Goal: Transaction & Acquisition: Subscribe to service/newsletter

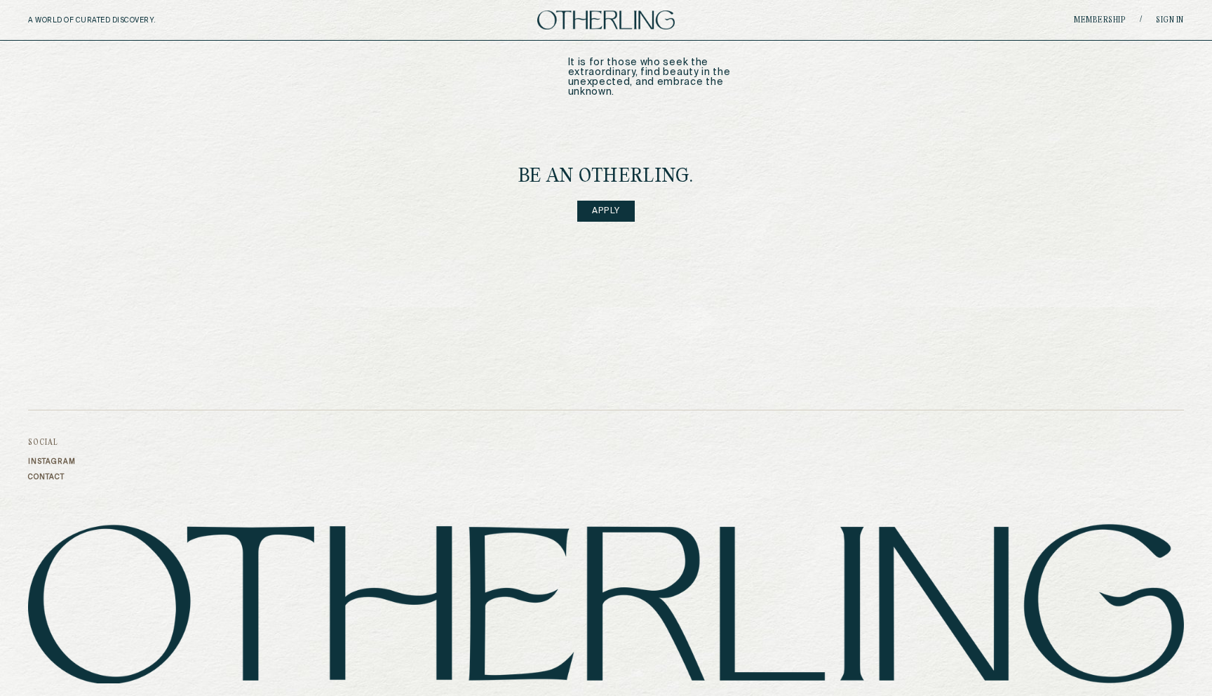
scroll to position [1837, 0]
click at [605, 200] on link "Apply" at bounding box center [606, 210] width 58 height 21
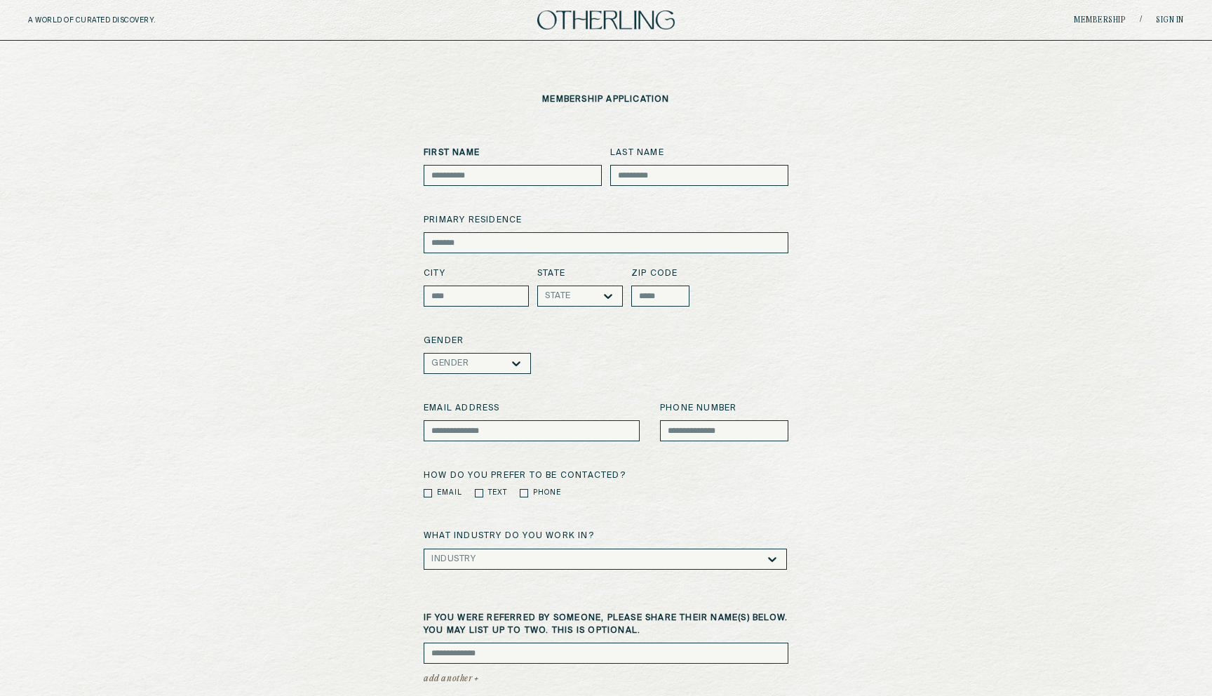
click at [573, 15] on img at bounding box center [606, 20] width 138 height 19
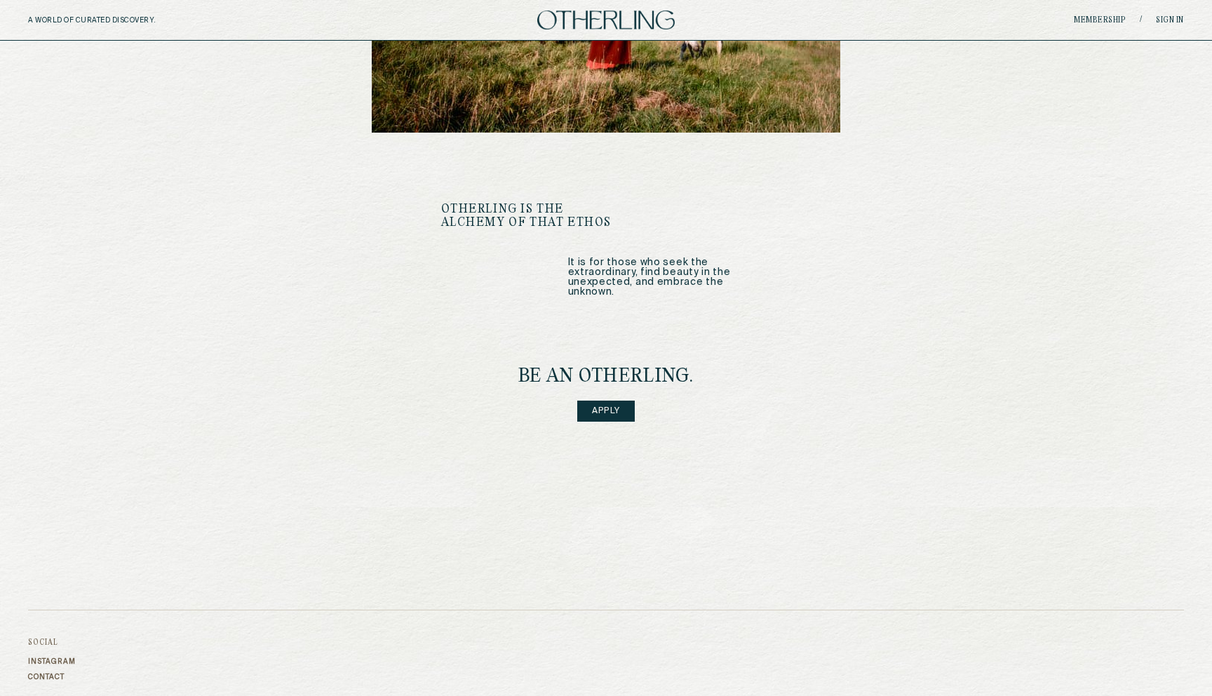
scroll to position [1849, 0]
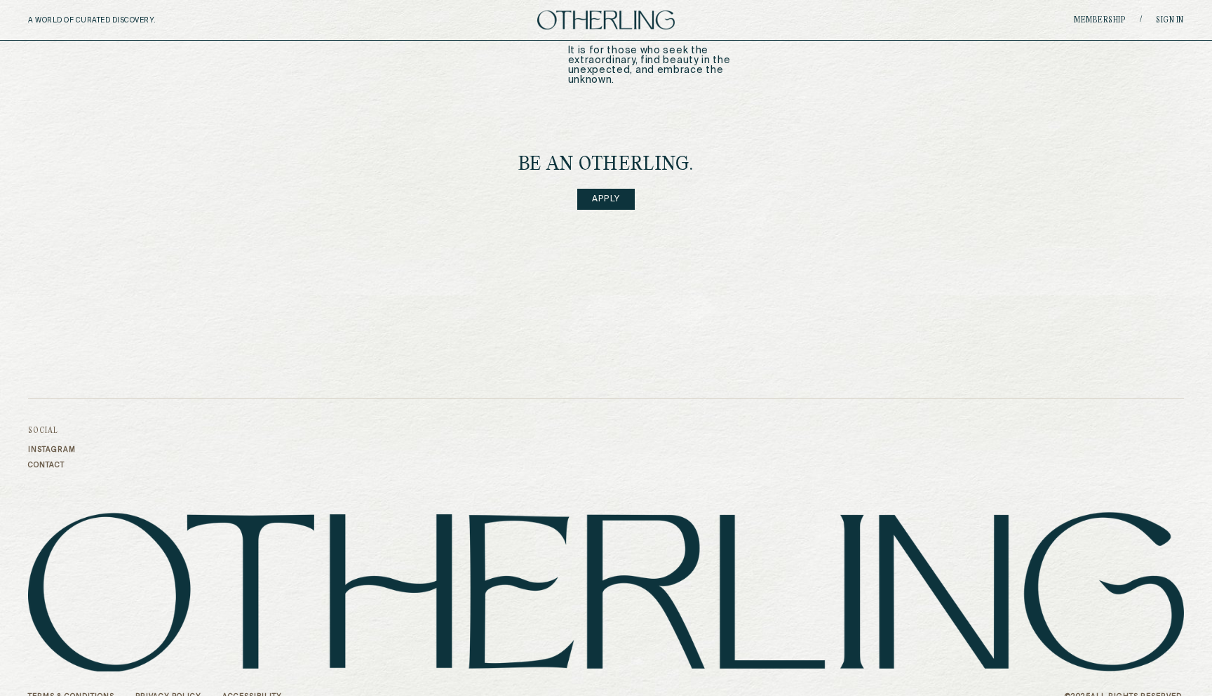
click at [622, 189] on link "Apply" at bounding box center [606, 199] width 58 height 21
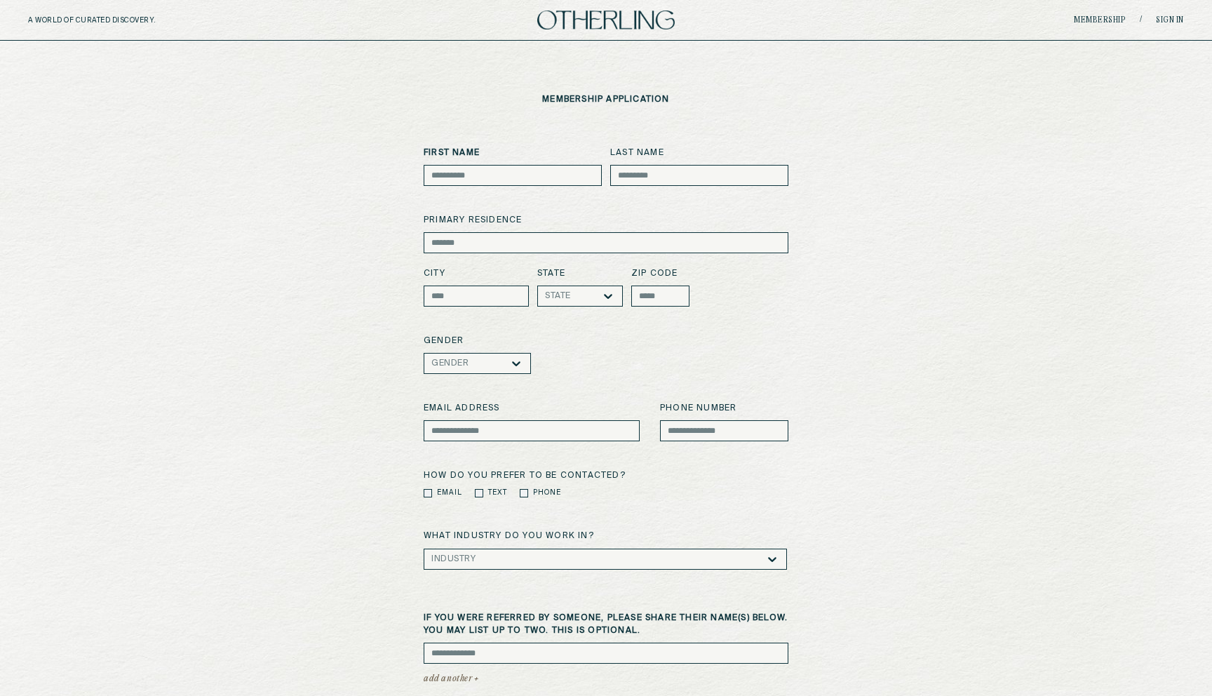
click at [603, 30] on div "A WORLD OF CURATED DISCOVERY. Membership / Sign in" at bounding box center [606, 20] width 1212 height 41
click at [610, 25] on img at bounding box center [606, 20] width 138 height 19
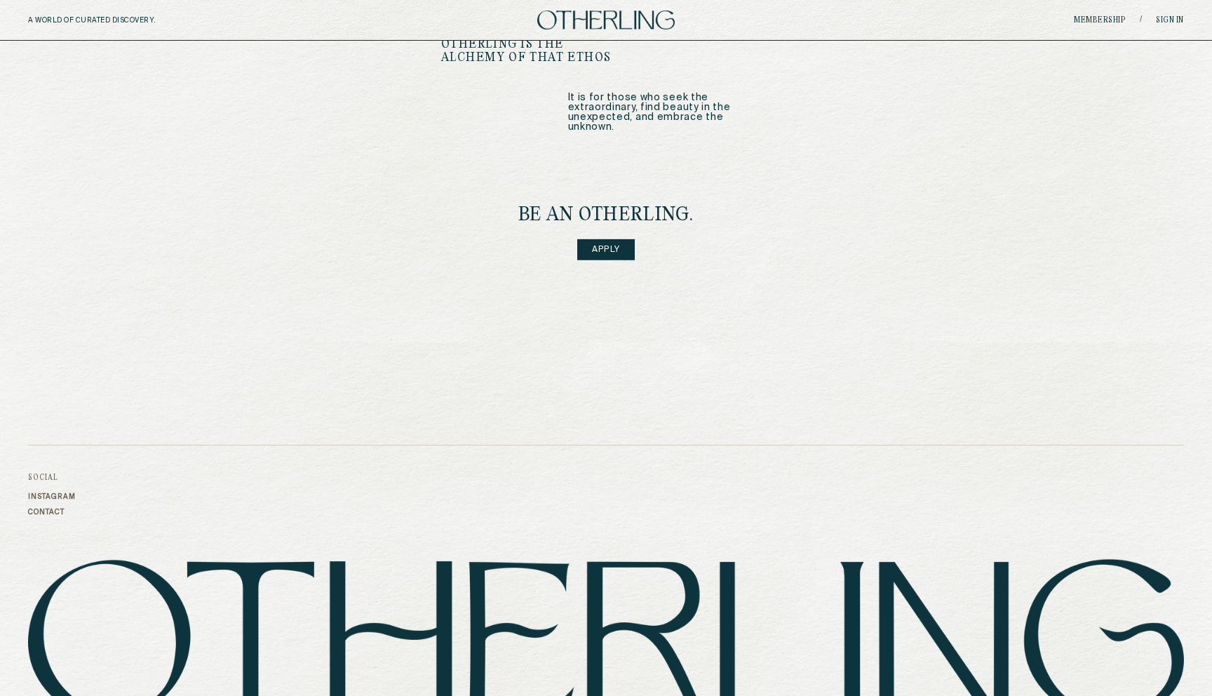
scroll to position [1849, 0]
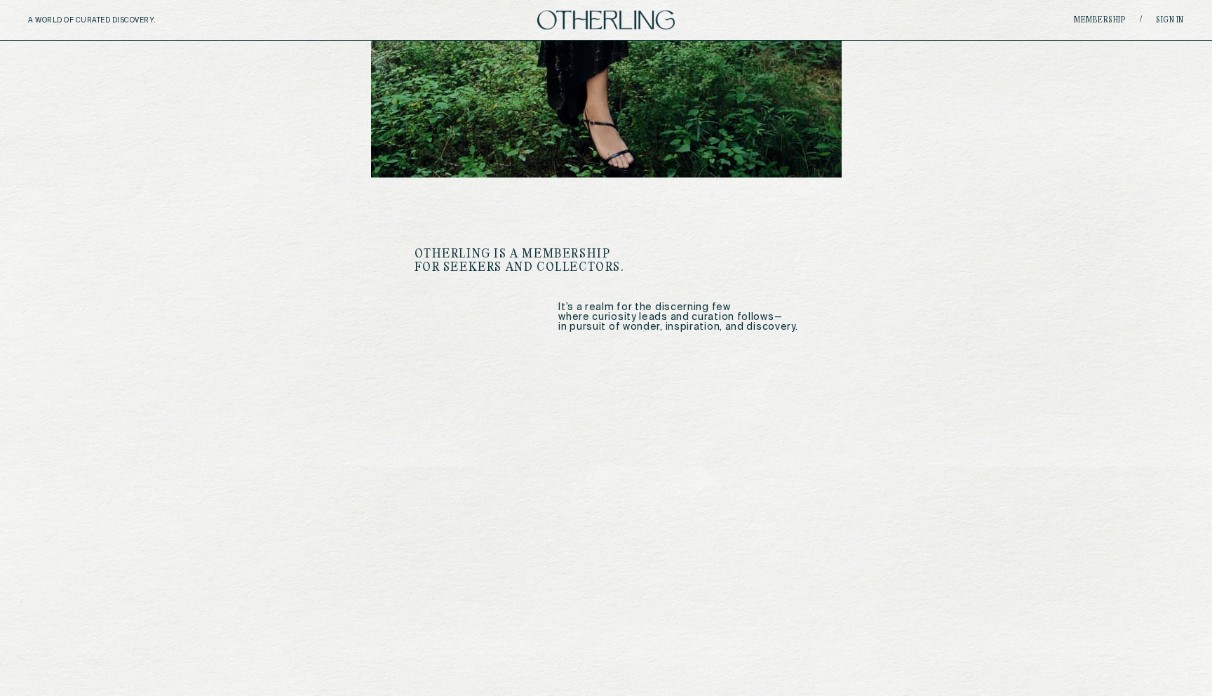
scroll to position [606, 0]
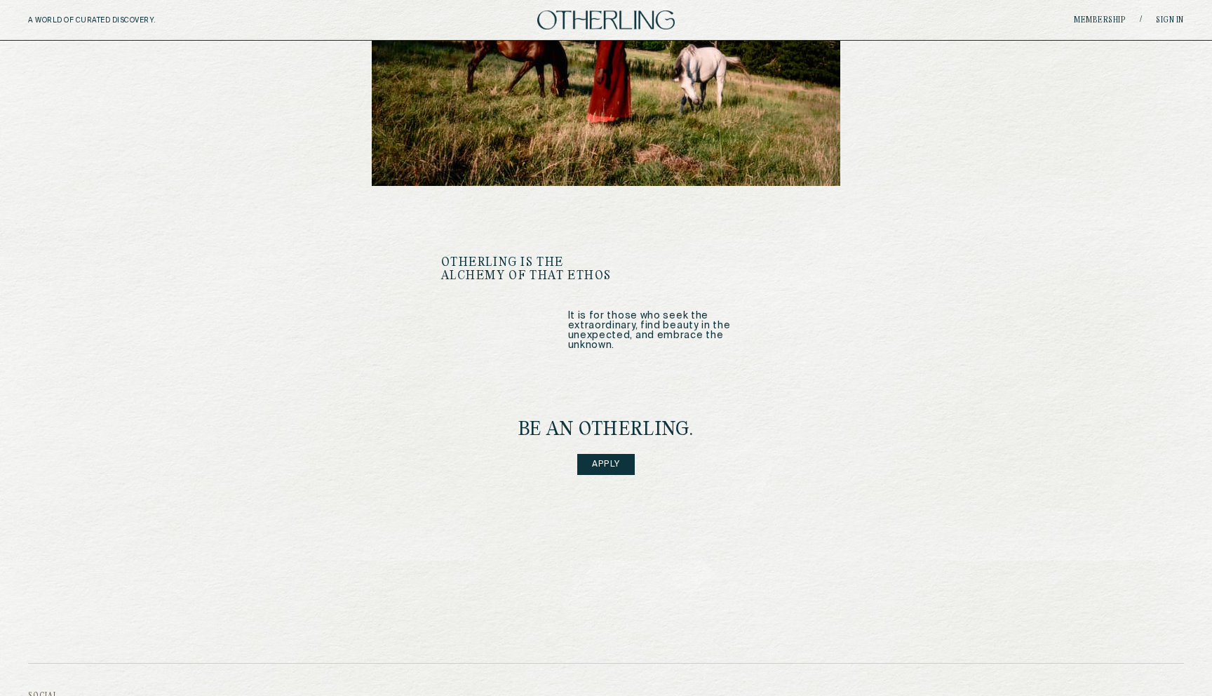
scroll to position [1584, 0]
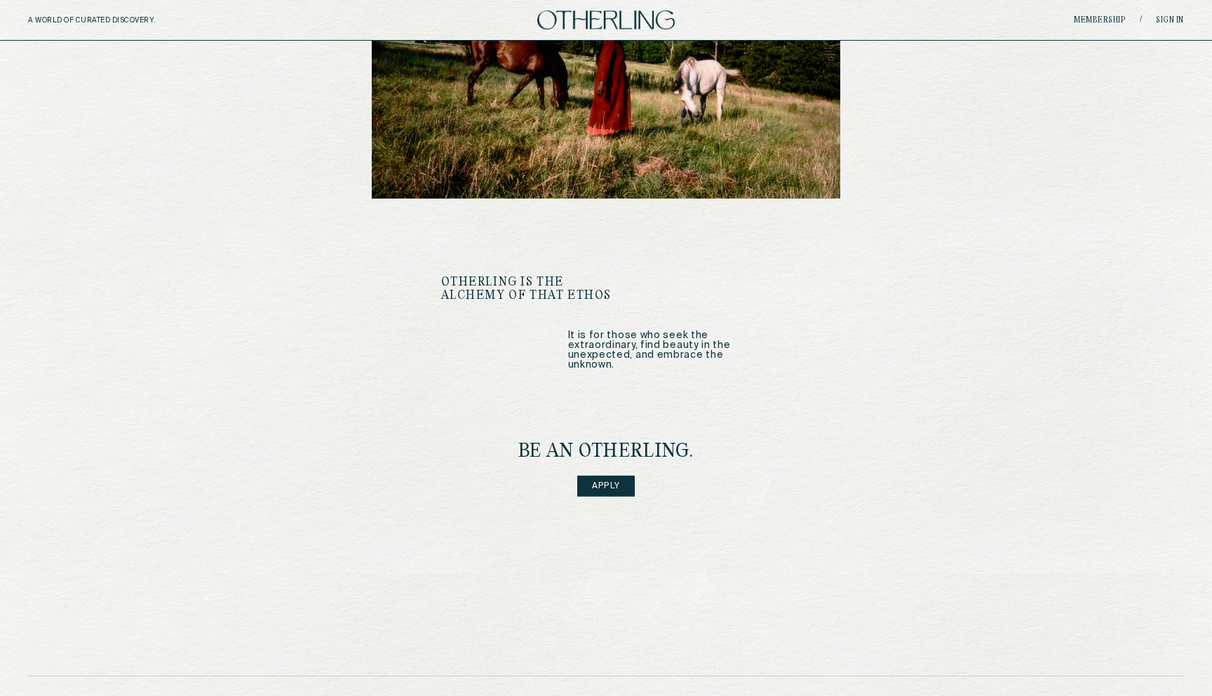
scroll to position [1849, 0]
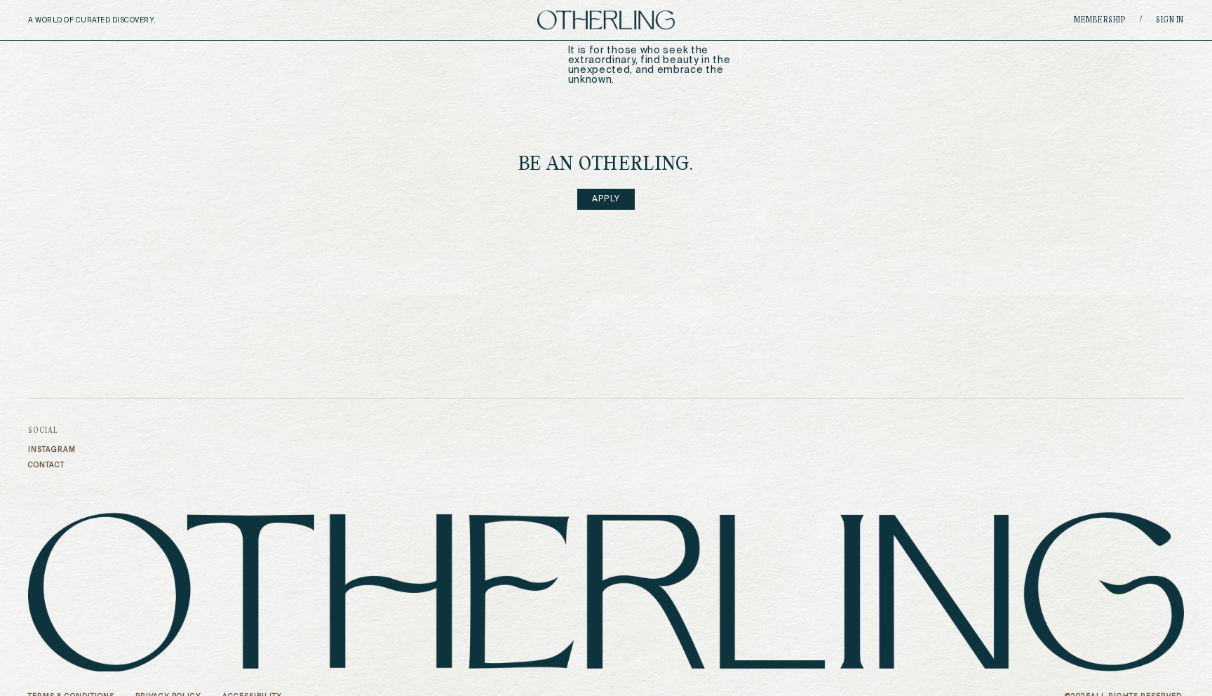
click at [623, 189] on link "Apply" at bounding box center [606, 199] width 58 height 21
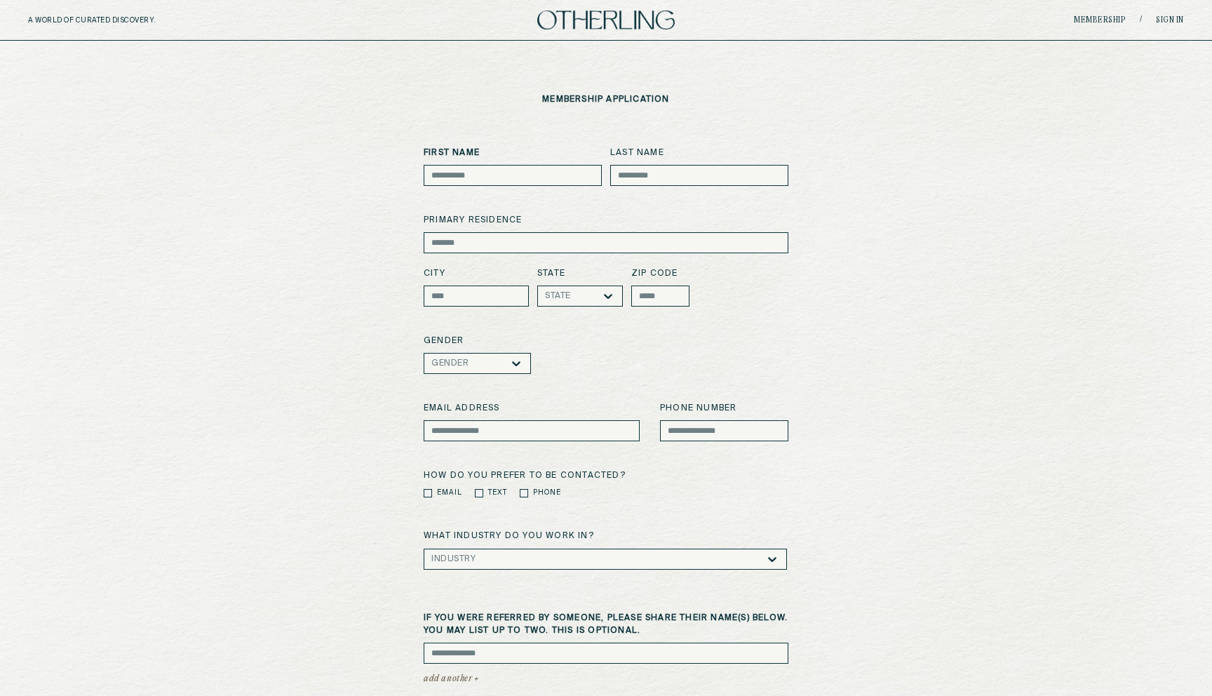
click at [655, 22] on img at bounding box center [606, 20] width 138 height 19
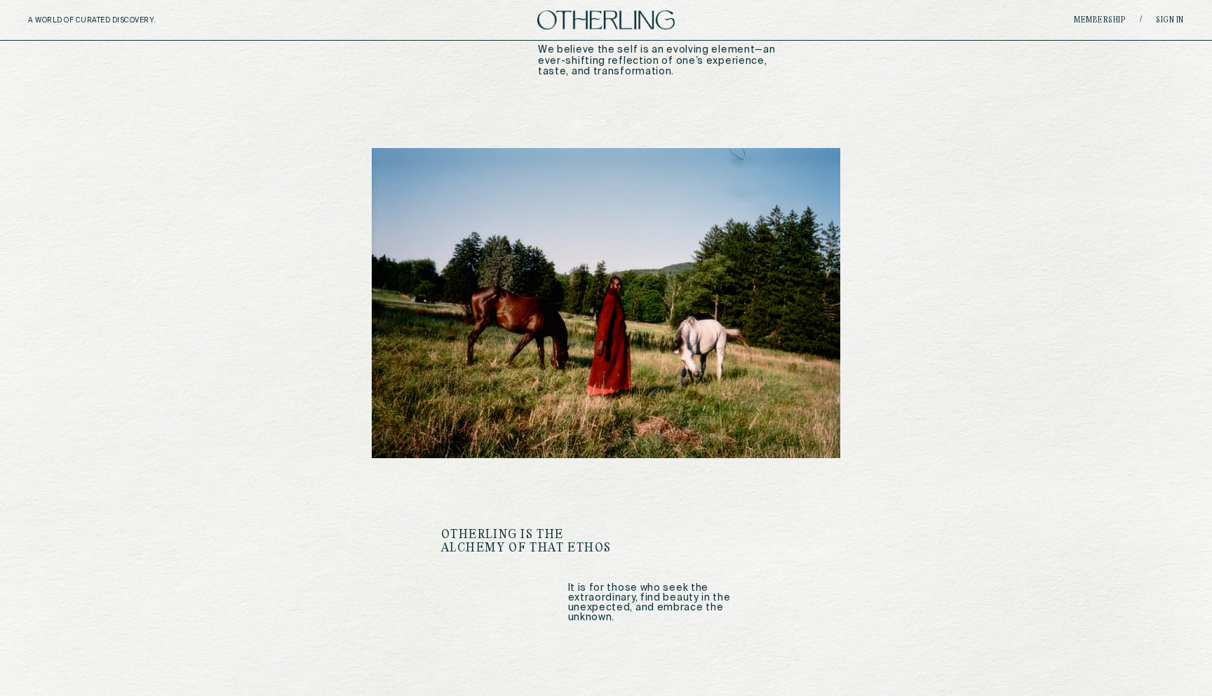
scroll to position [1312, 0]
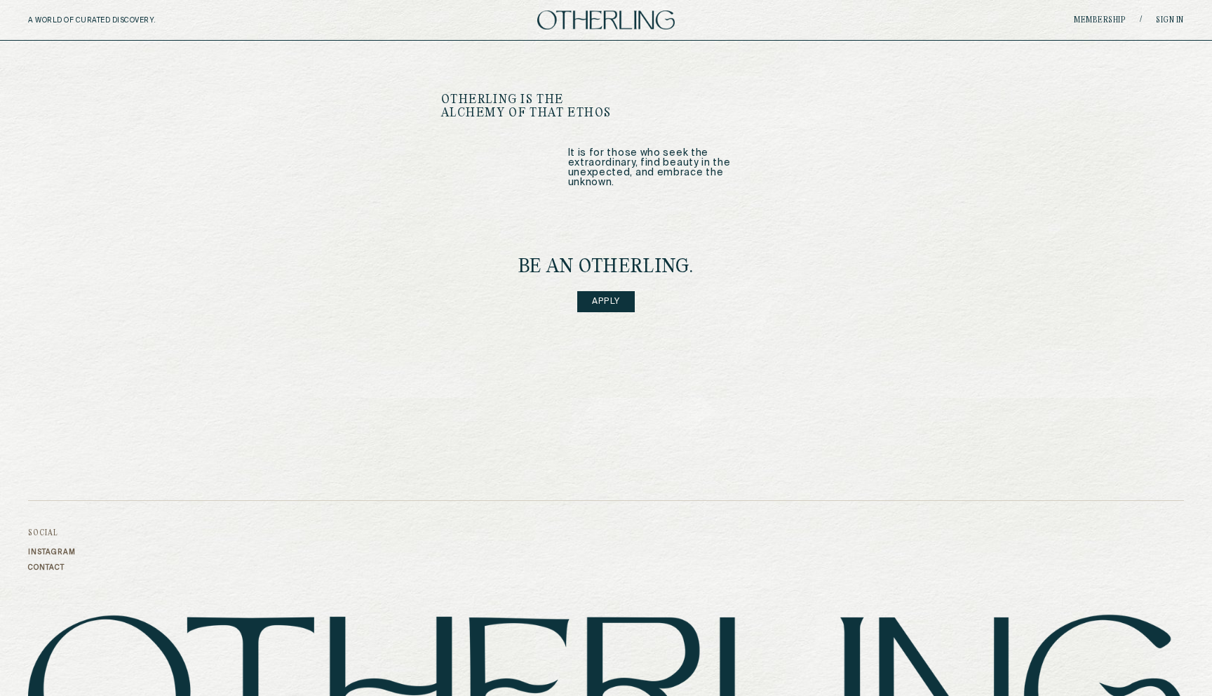
scroll to position [1750, 0]
